Goal: Task Accomplishment & Management: Use online tool/utility

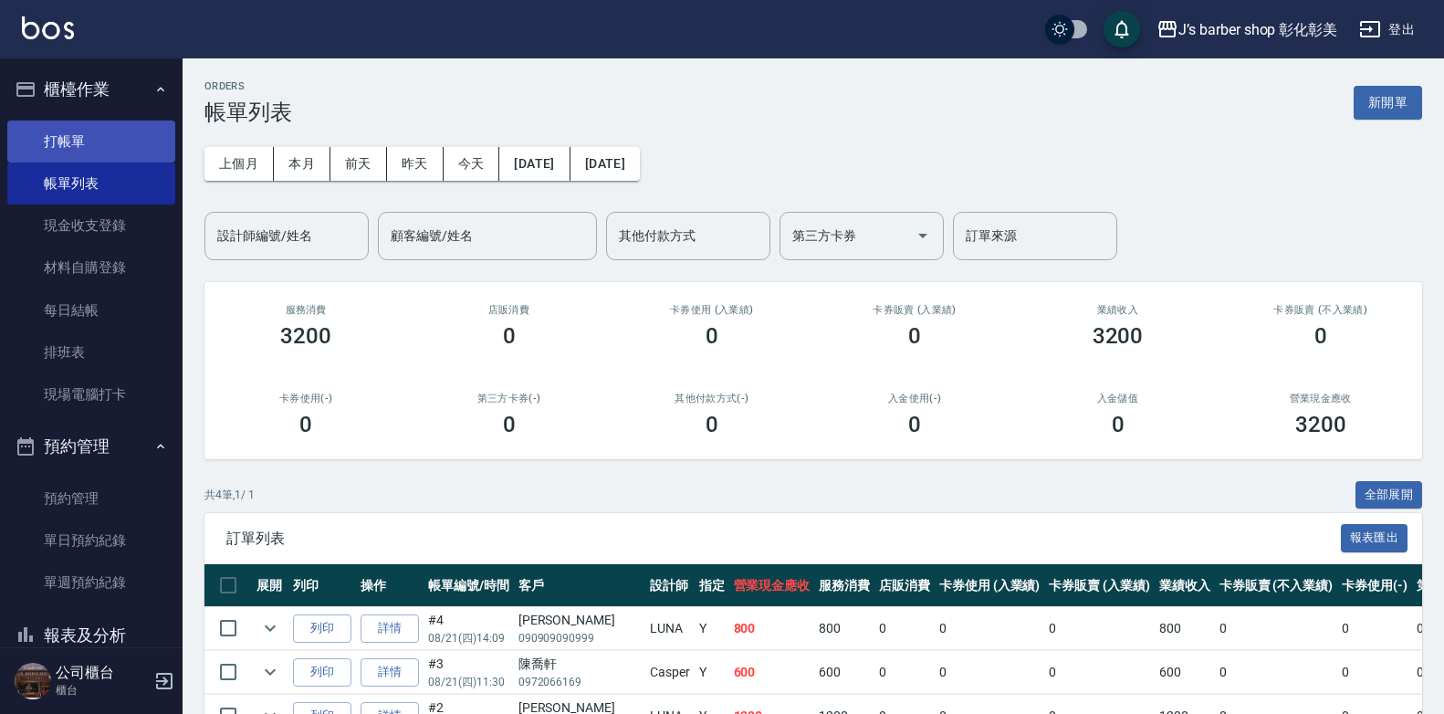
click at [76, 133] on link "打帳單" at bounding box center [91, 142] width 168 height 42
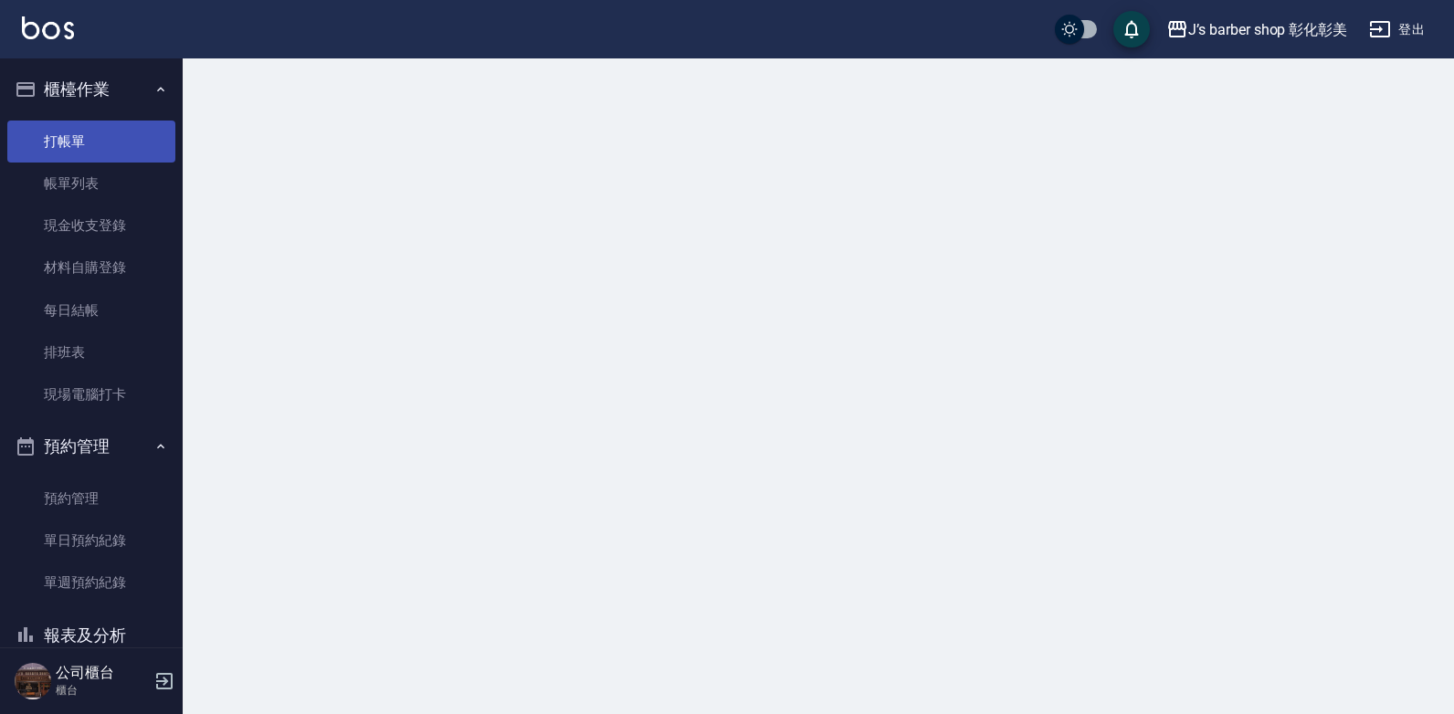
click at [76, 133] on link "打帳單" at bounding box center [91, 142] width 168 height 42
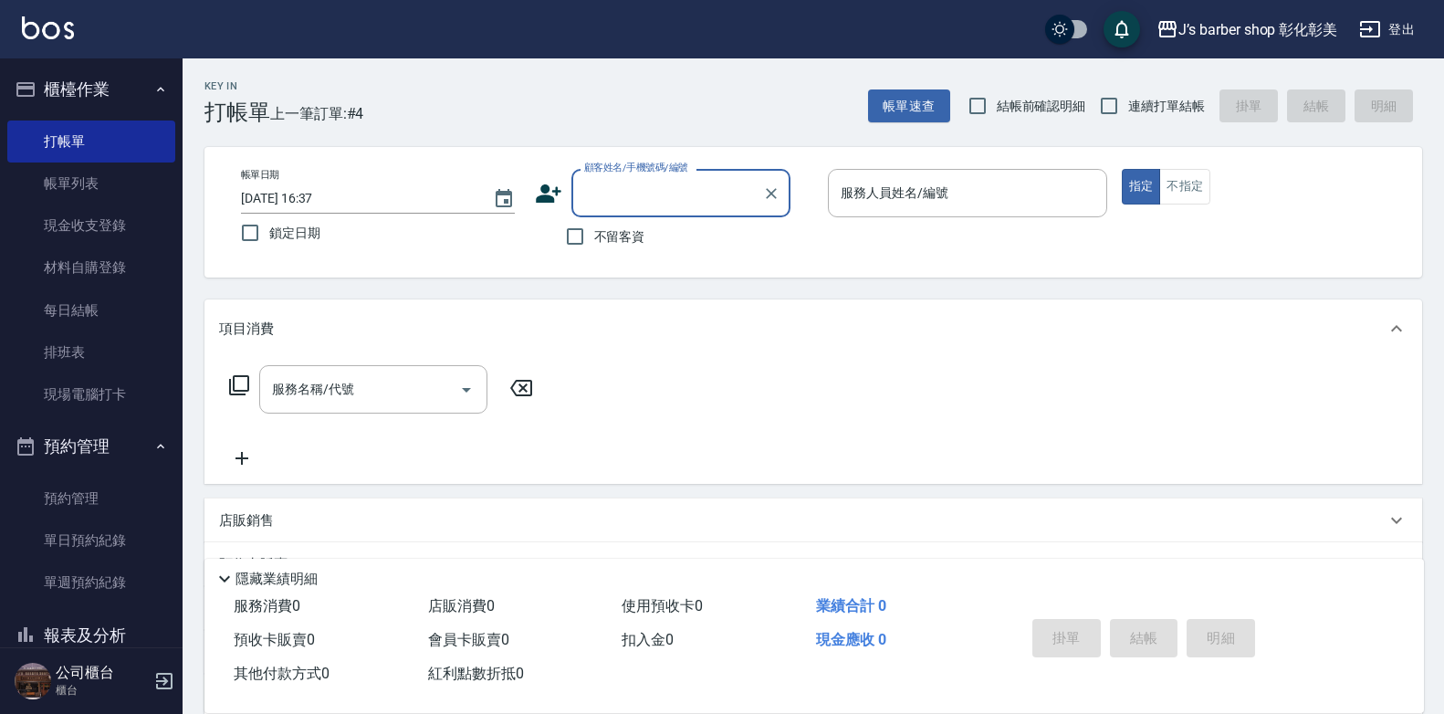
click at [315, 194] on input "[DATE] 16:37" at bounding box center [358, 199] width 234 height 30
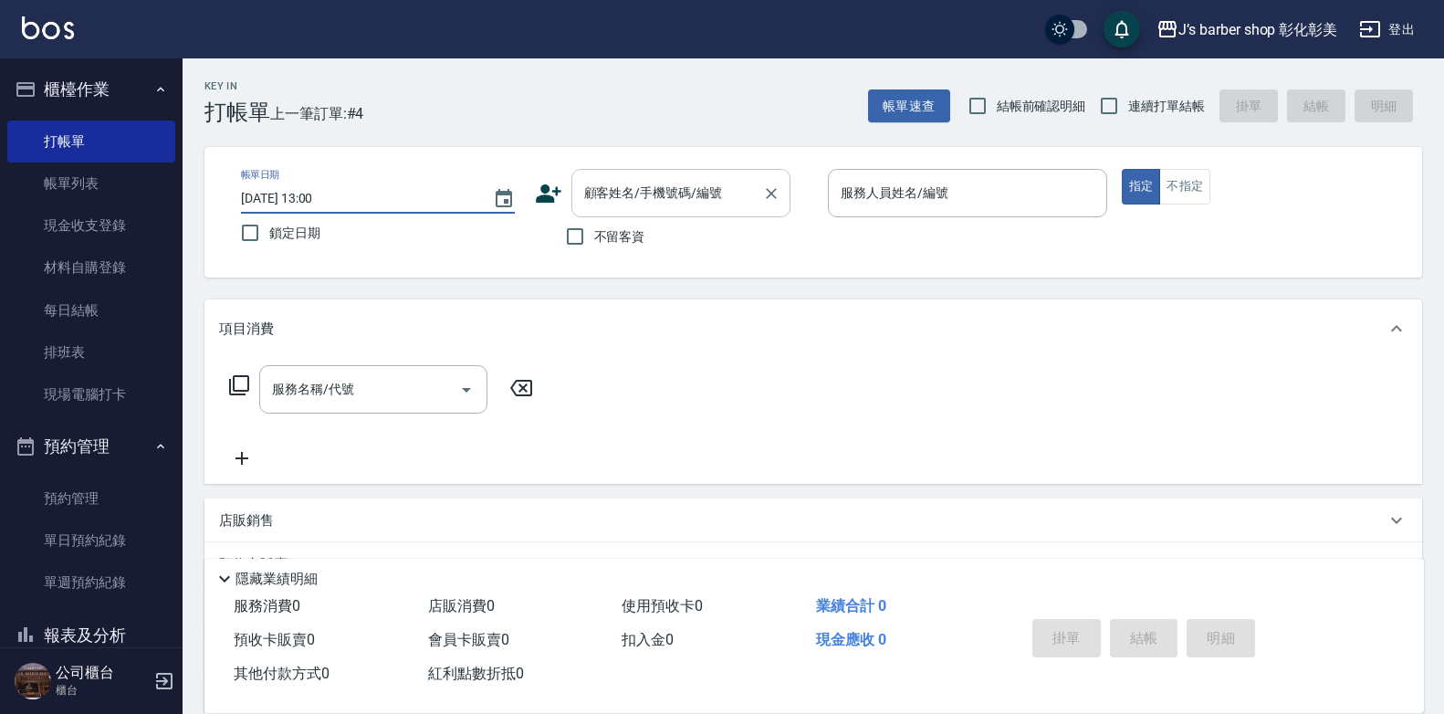
type input "[DATE] 13:00"
click at [696, 198] on input "顧客姓名/手機號碼/編號" at bounding box center [667, 193] width 175 height 32
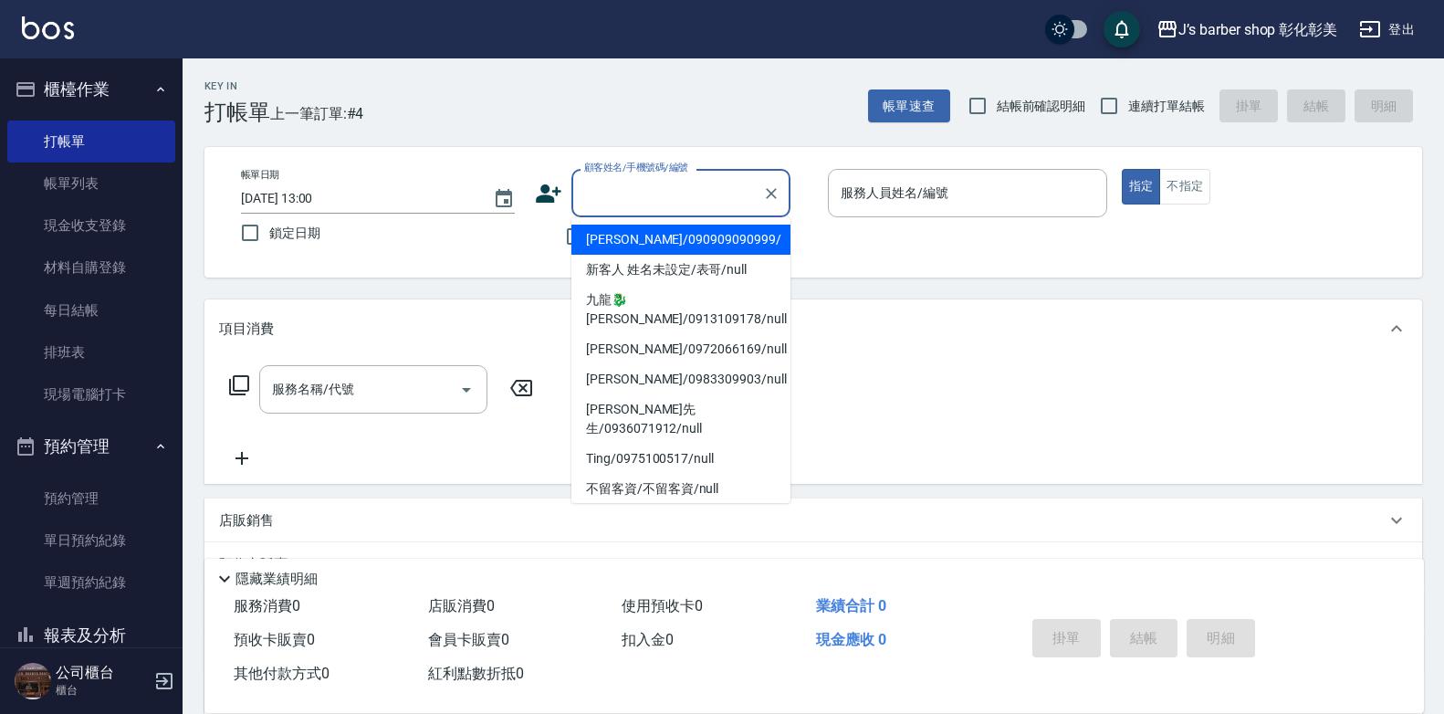
click at [700, 190] on input "顧客姓名/手機號碼/編號" at bounding box center [667, 193] width 175 height 32
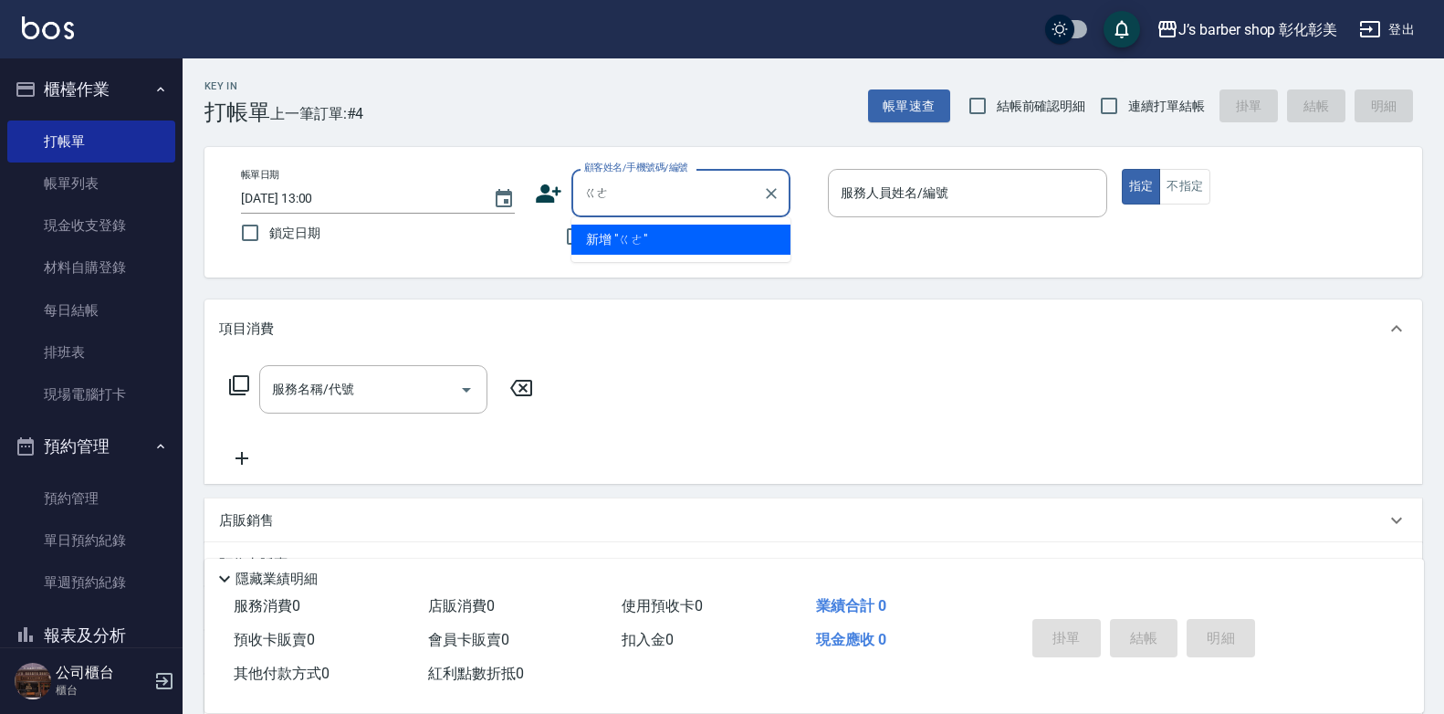
type input "格"
click at [789, 545] on div "預收卡販賣" at bounding box center [814, 564] width 1218 height 44
click at [795, 184] on div "顧客姓名/手機號碼/編號 顧客姓名/手機號碼/編號" at bounding box center [674, 193] width 279 height 48
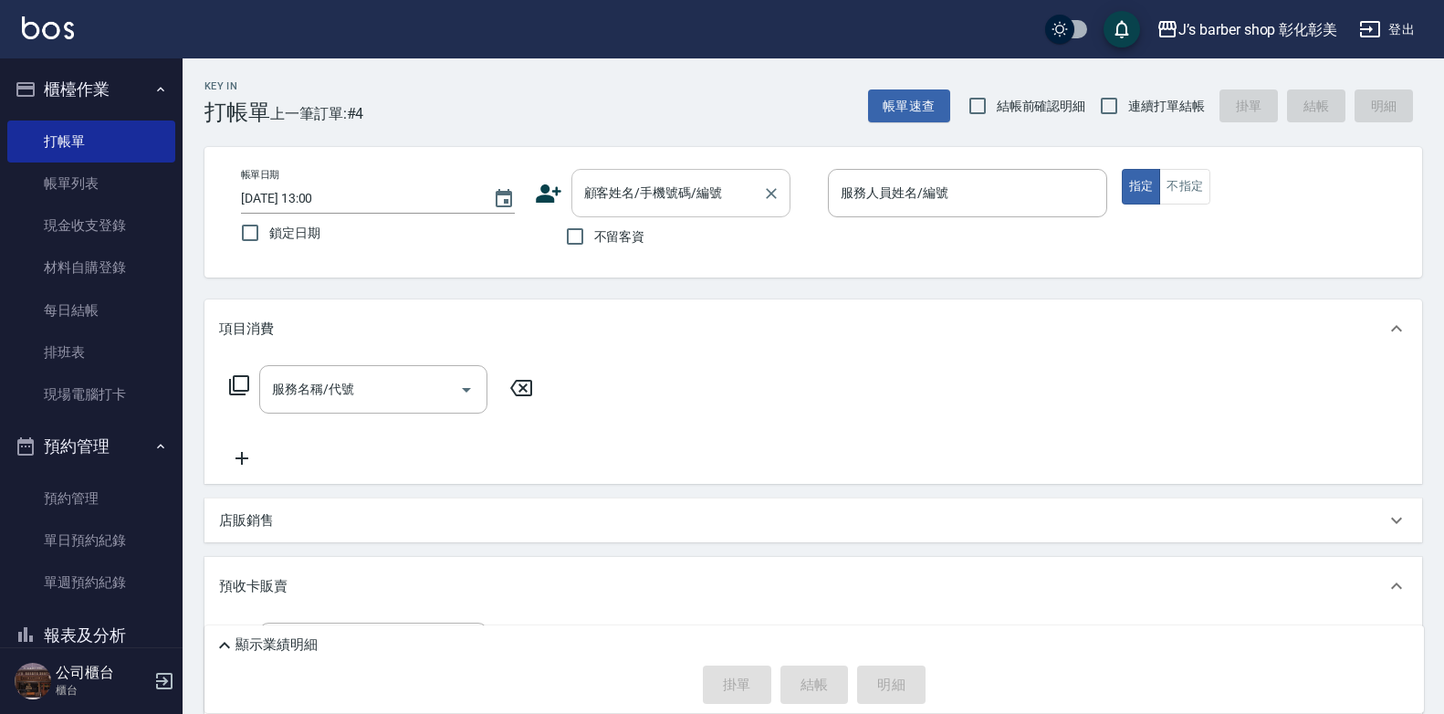
click at [638, 193] on input "顧客姓名/手機號碼/編號" at bounding box center [667, 193] width 175 height 32
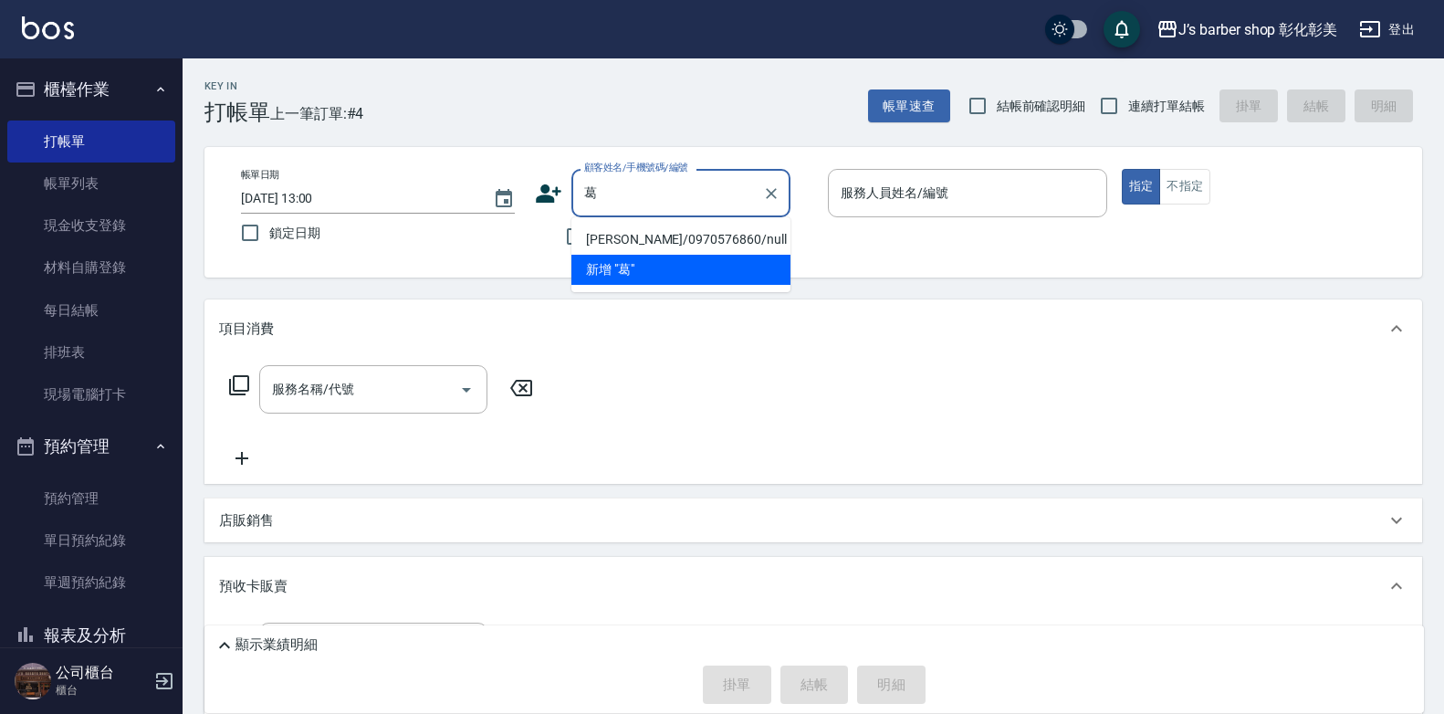
click at [646, 236] on li "[PERSON_NAME]/0970576860/null" at bounding box center [681, 240] width 219 height 30
type input "[PERSON_NAME]/0970576860/null"
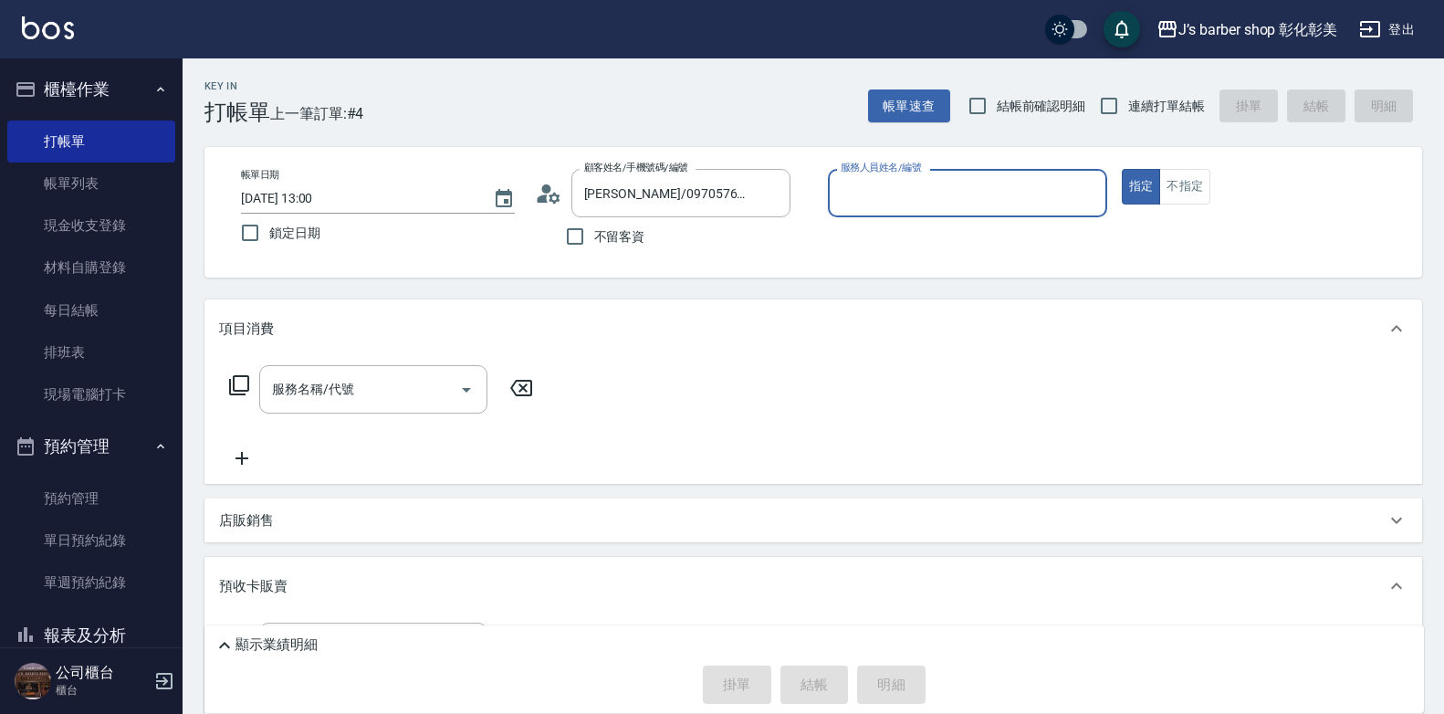
click at [994, 190] on input "服務人員姓名/編號" at bounding box center [967, 193] width 263 height 32
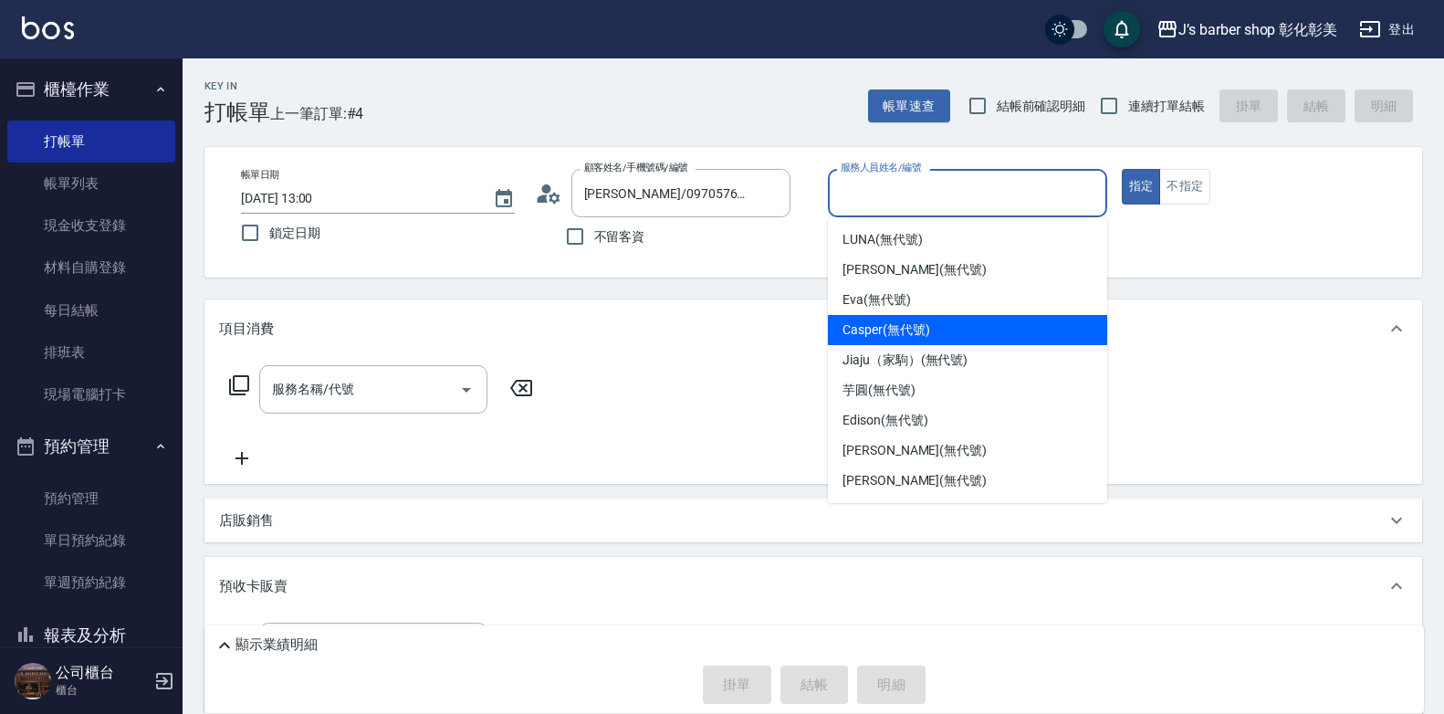
click at [961, 316] on div "Casper (無代號)" at bounding box center [967, 330] width 279 height 30
type input "Casper(無代號)"
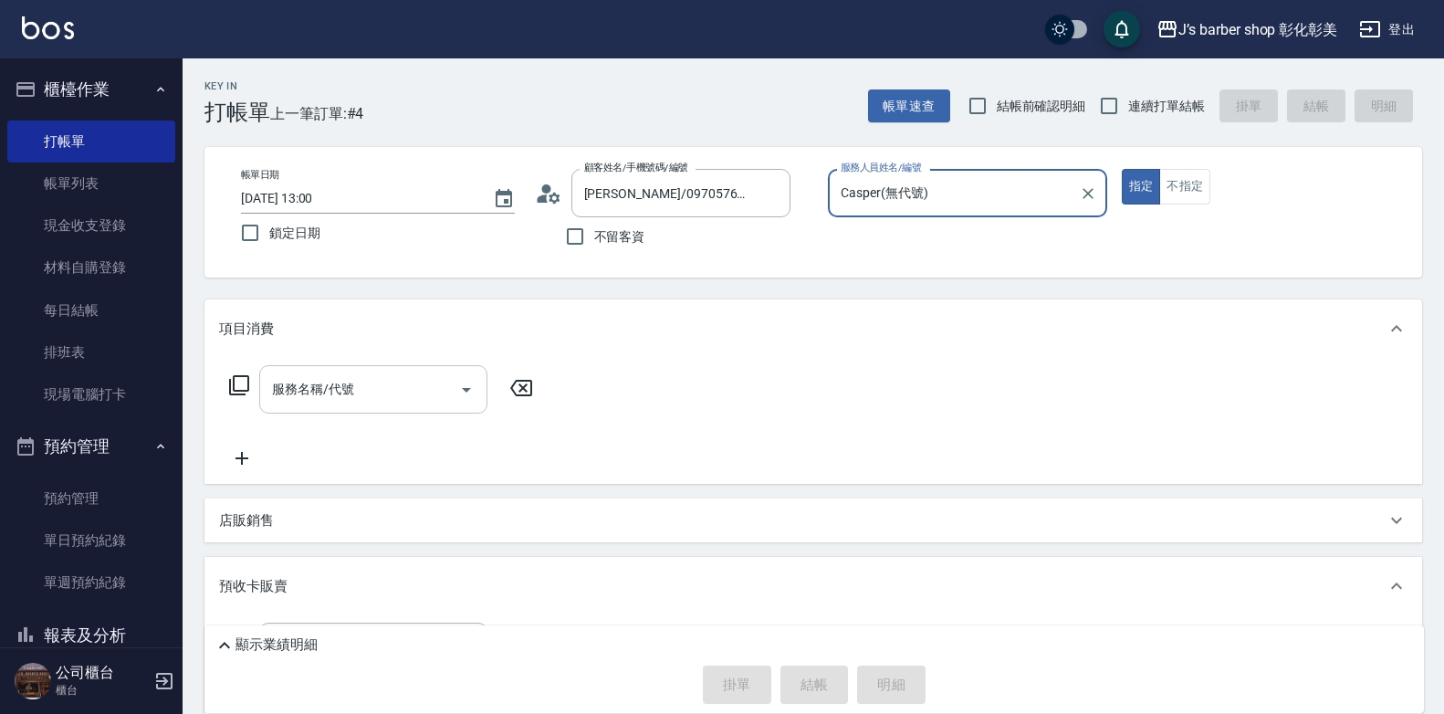
click at [312, 379] on input "服務名稱/代號" at bounding box center [360, 389] width 184 height 32
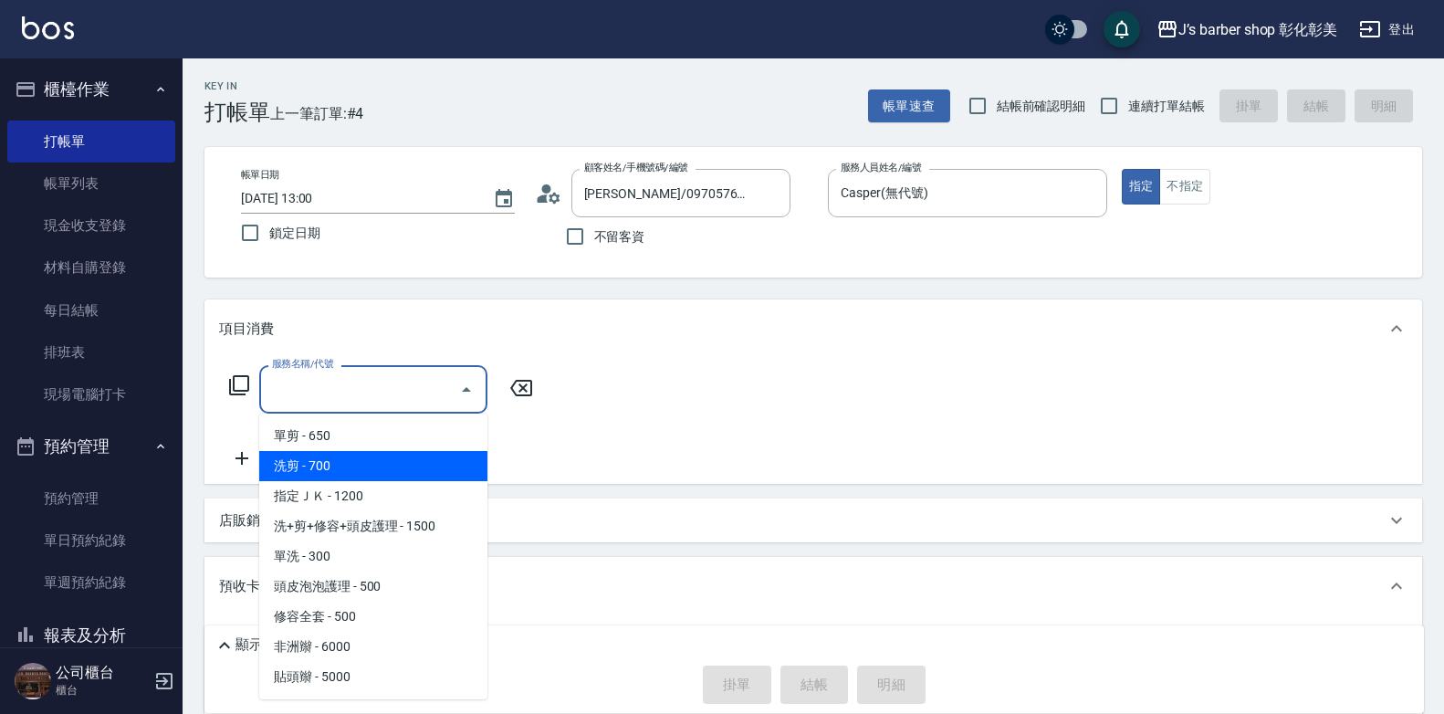
drag, startPoint x: 358, startPoint y: 464, endPoint x: 362, endPoint y: 455, distance: 10.2
click at [359, 462] on span "洗剪 - 700" at bounding box center [373, 466] width 228 height 30
type input "洗剪(101)"
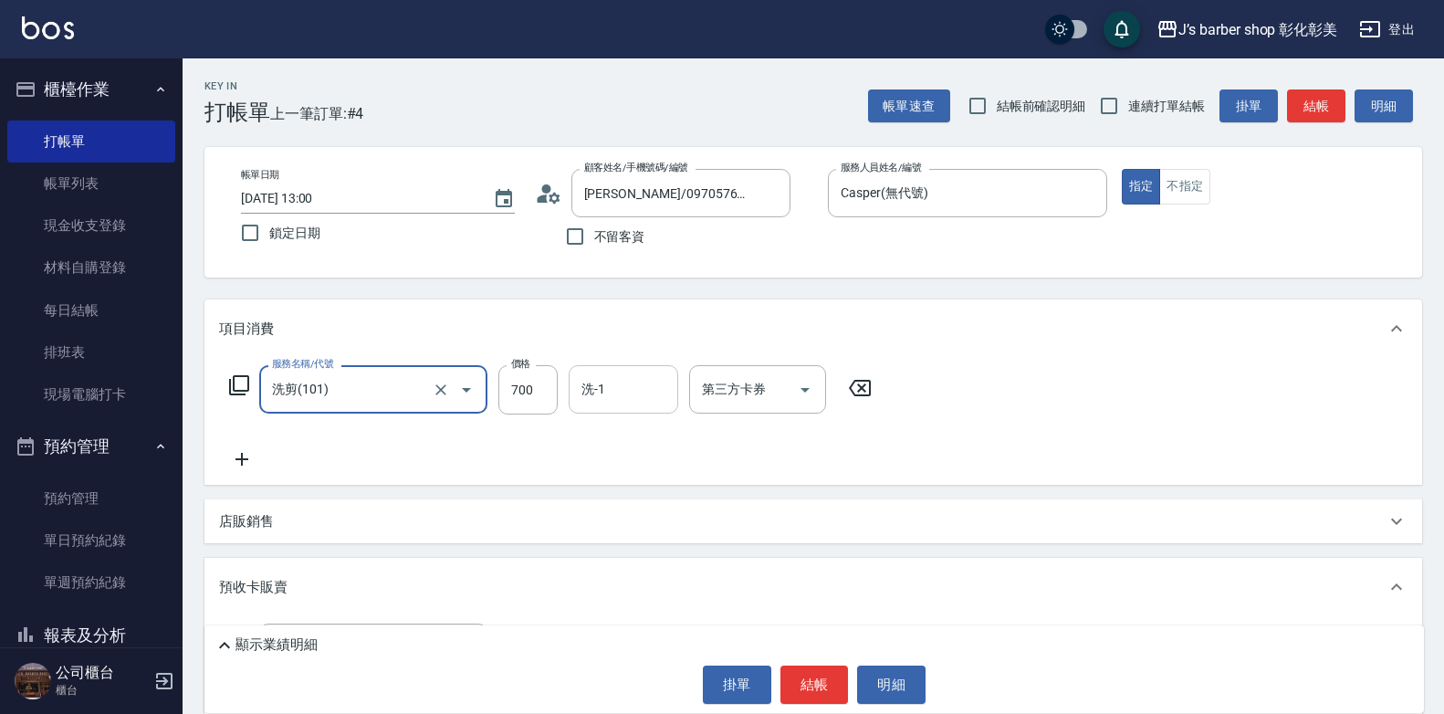
click at [623, 406] on div "洗-1" at bounding box center [624, 389] width 110 height 48
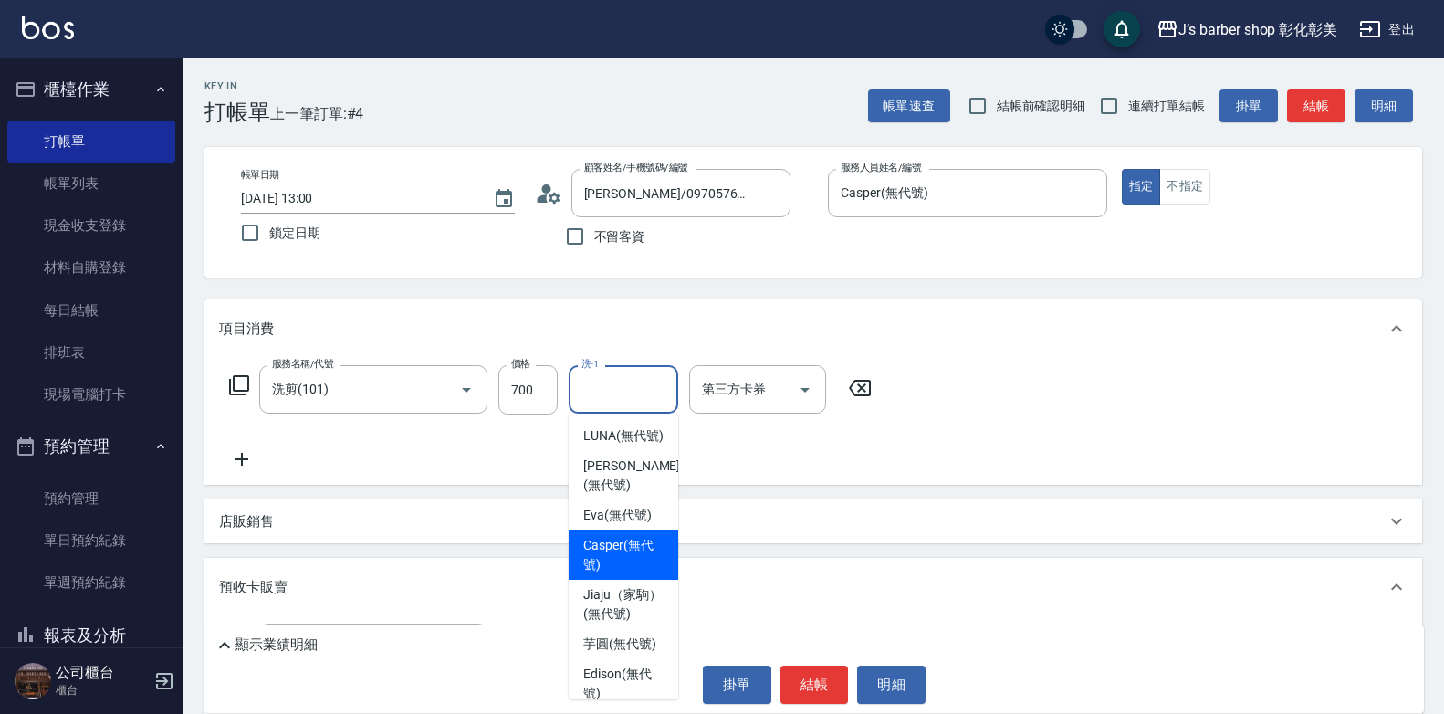
click at [621, 553] on div "Casper (無代號)" at bounding box center [624, 555] width 110 height 49
type input "Casper(無代號)"
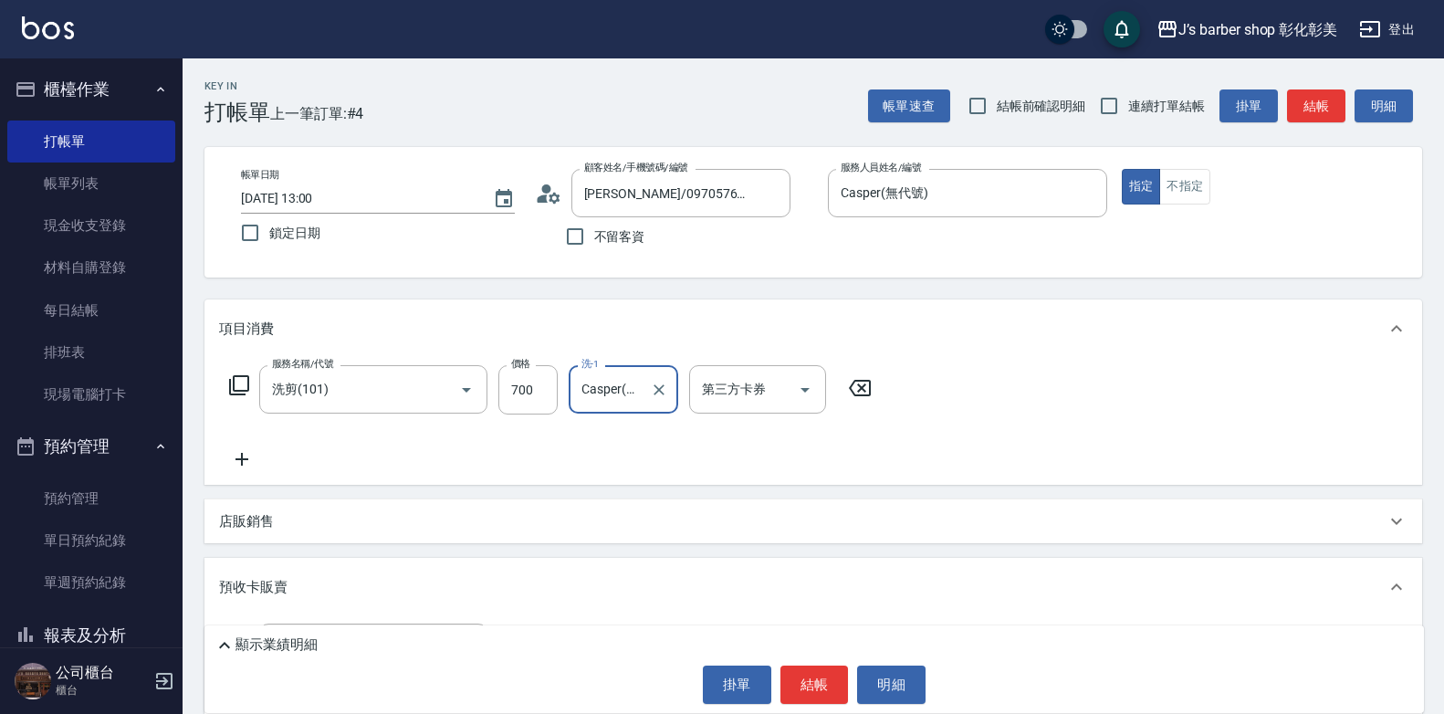
click at [236, 456] on icon at bounding box center [242, 459] width 46 height 22
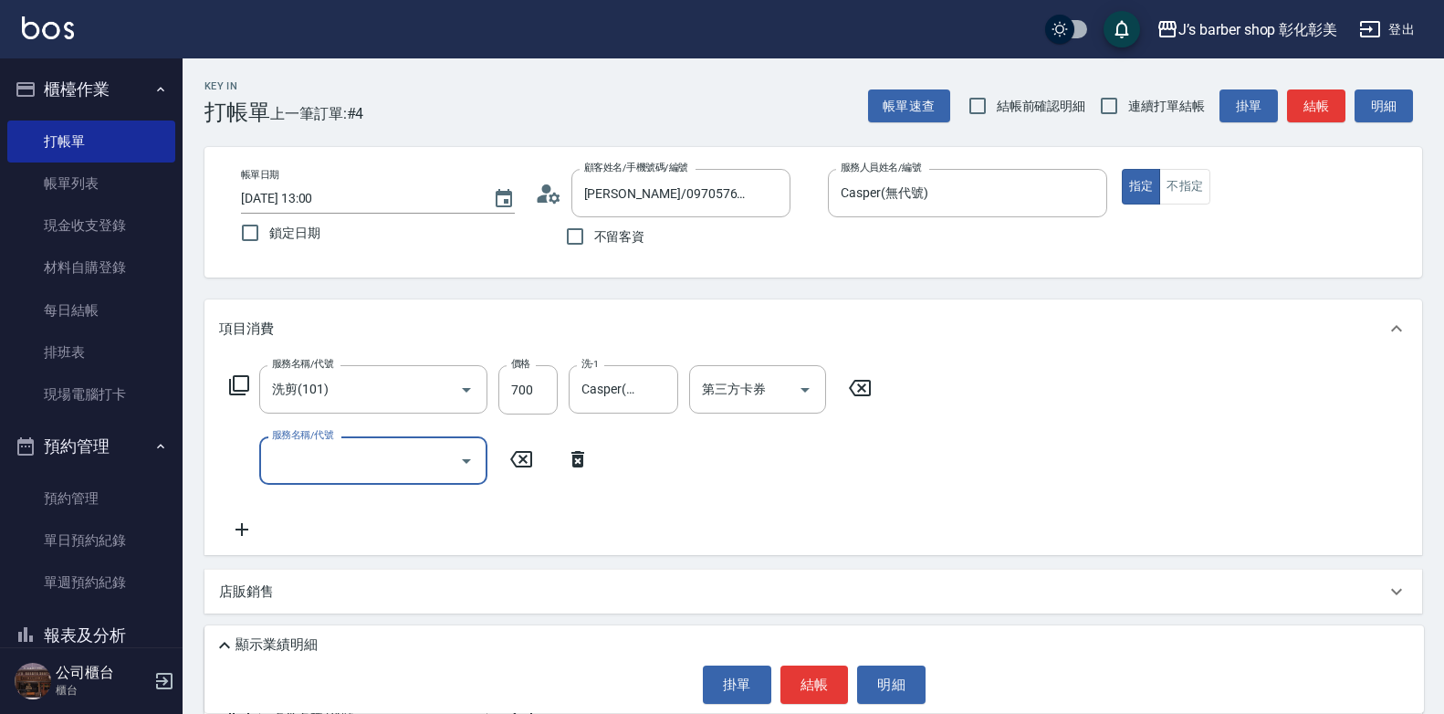
click at [298, 456] on input "服務名稱/代號" at bounding box center [360, 461] width 184 height 32
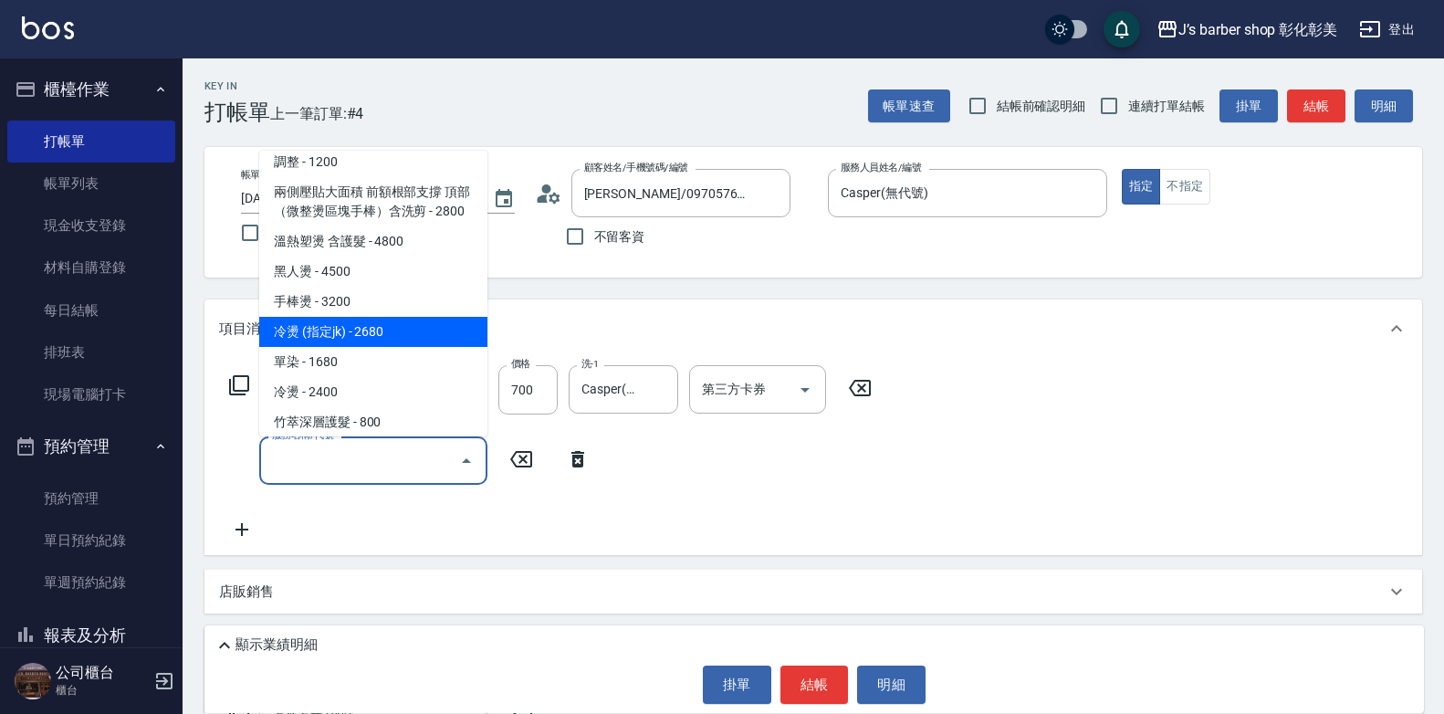
scroll to position [518, 0]
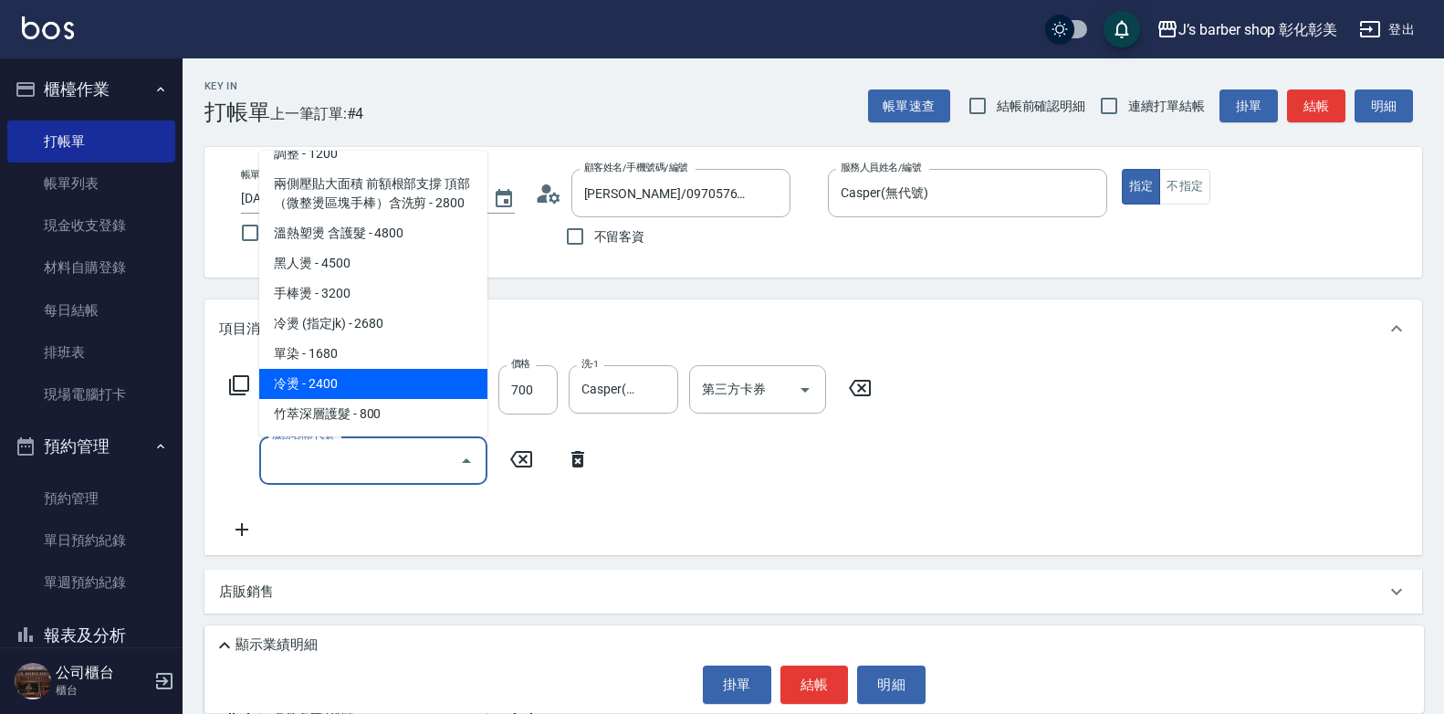
click at [355, 382] on span "冷燙 - 2400" at bounding box center [373, 384] width 228 height 30
type input "冷燙(LP)"
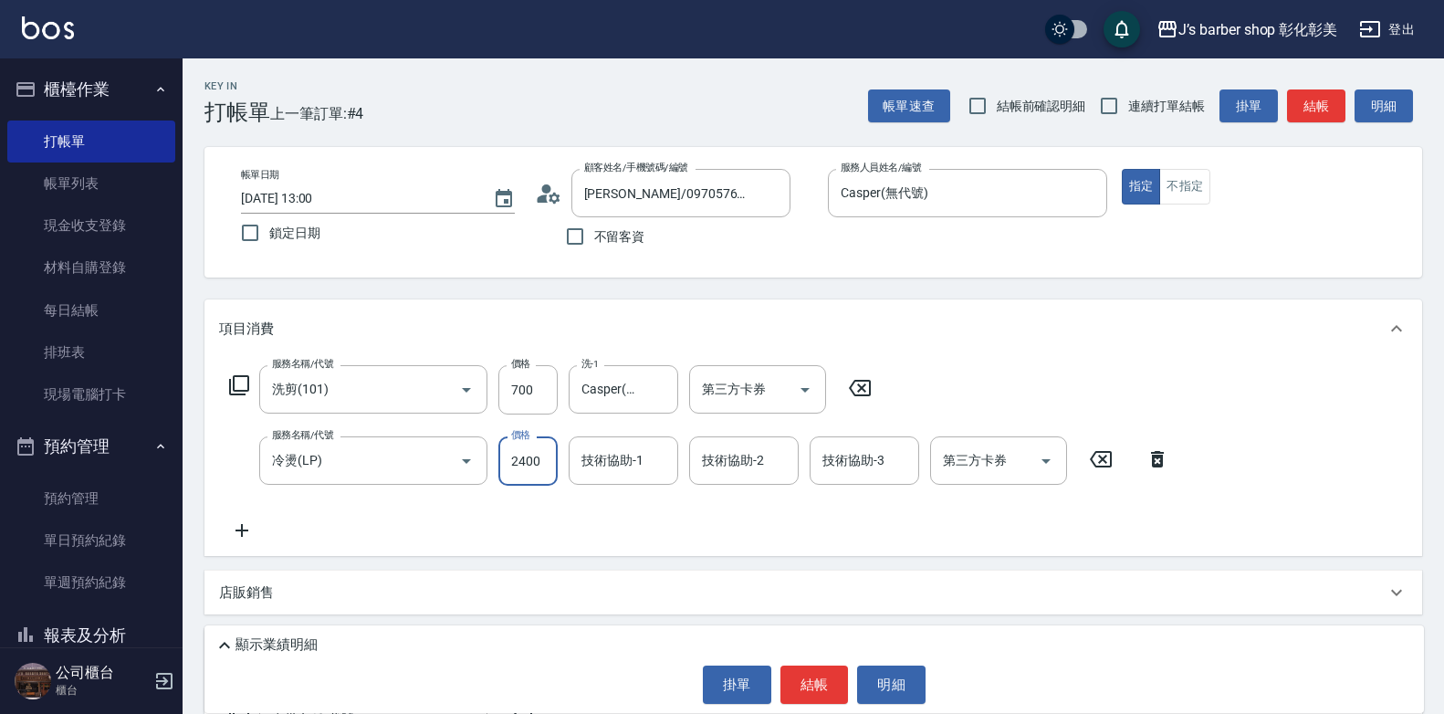
click at [522, 468] on input "2400" at bounding box center [528, 460] width 59 height 49
type input "2300"
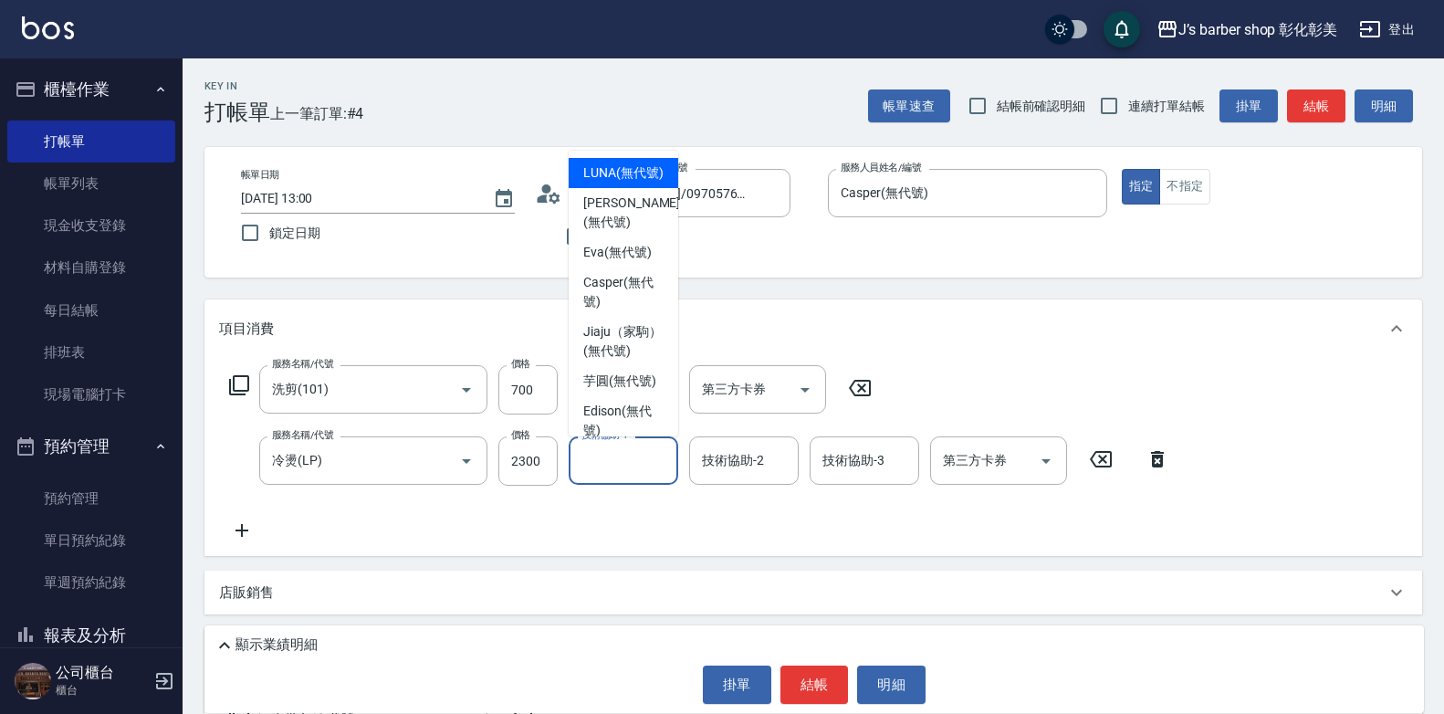
click at [648, 469] on input "技術協助-1" at bounding box center [623, 461] width 93 height 32
click at [635, 391] on span "芋圓 (無代號)" at bounding box center [619, 381] width 73 height 19
type input "芋圓(無代號)"
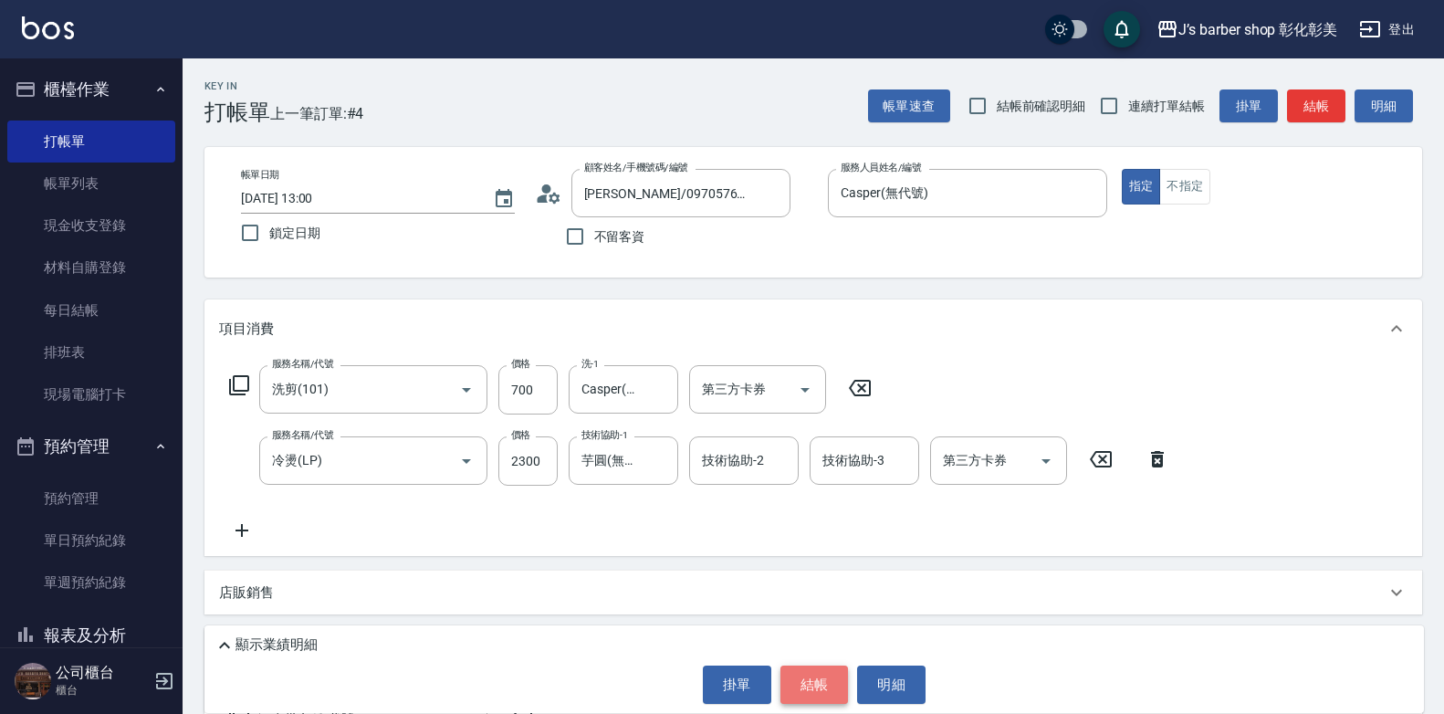
click at [821, 681] on button "結帳" at bounding box center [815, 685] width 68 height 38
